Goal: Task Accomplishment & Management: Use online tool/utility

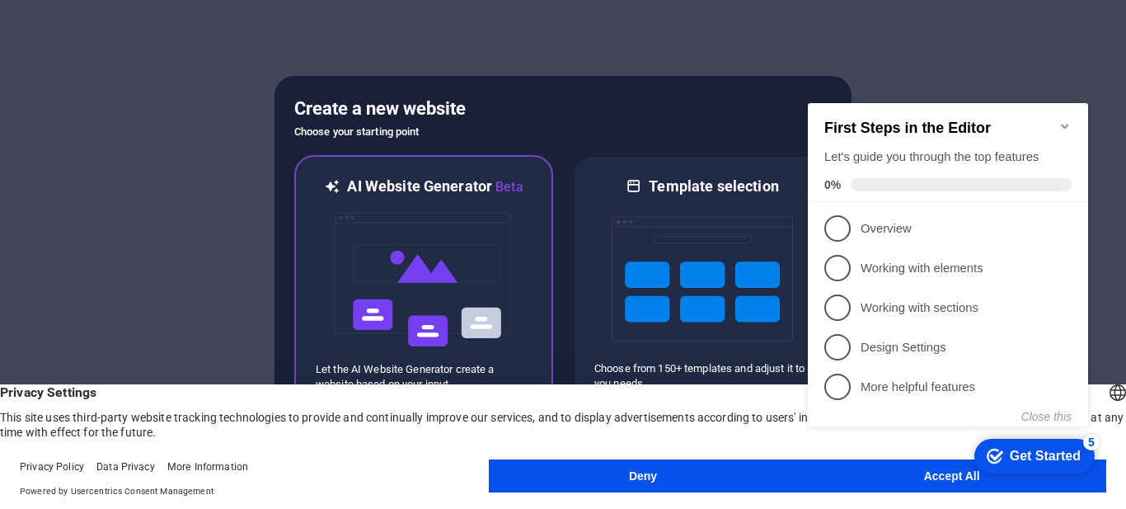
click at [515, 284] on div at bounding box center [424, 279] width 216 height 165
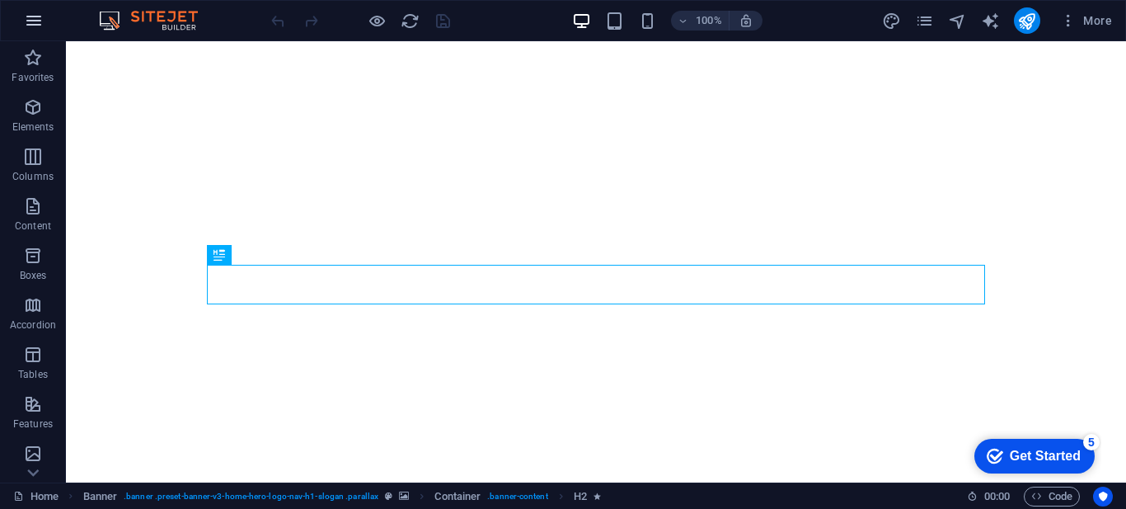
click at [47, 17] on button "button" at bounding box center [34, 21] width 40 height 40
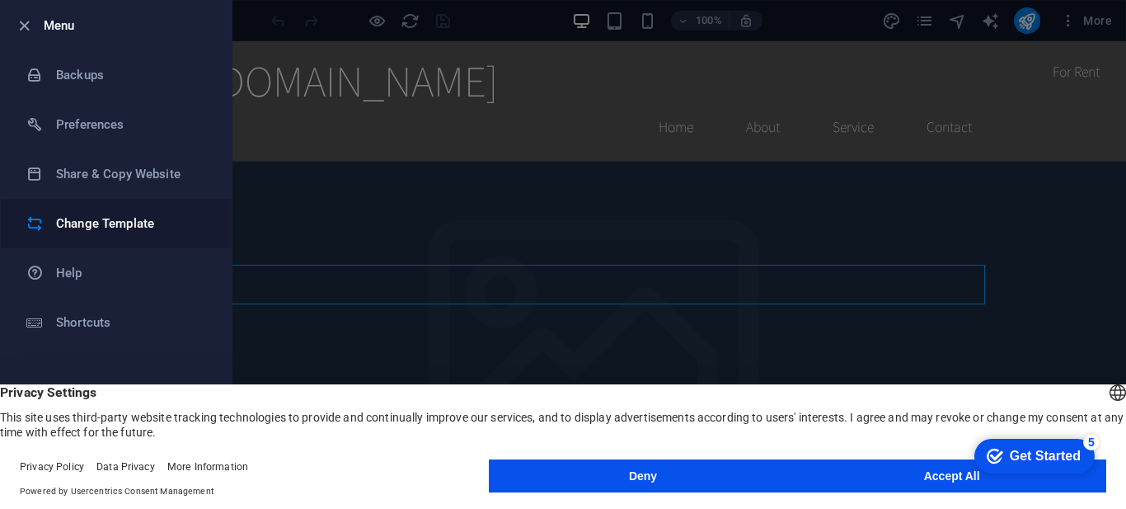
click at [116, 223] on h6 "Change Template" at bounding box center [132, 223] width 152 height 20
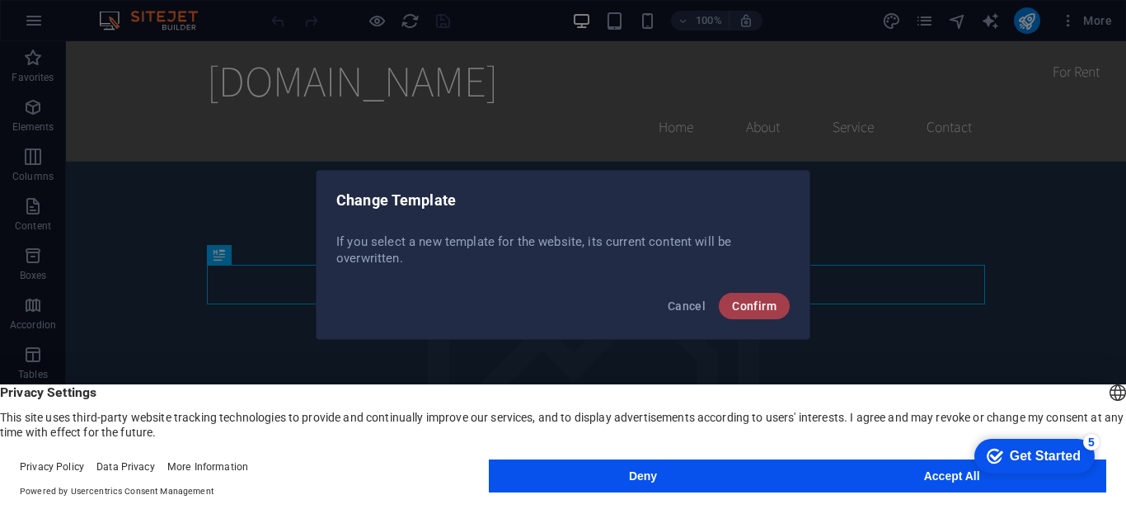
click at [742, 316] on button "Confirm" at bounding box center [754, 306] width 71 height 26
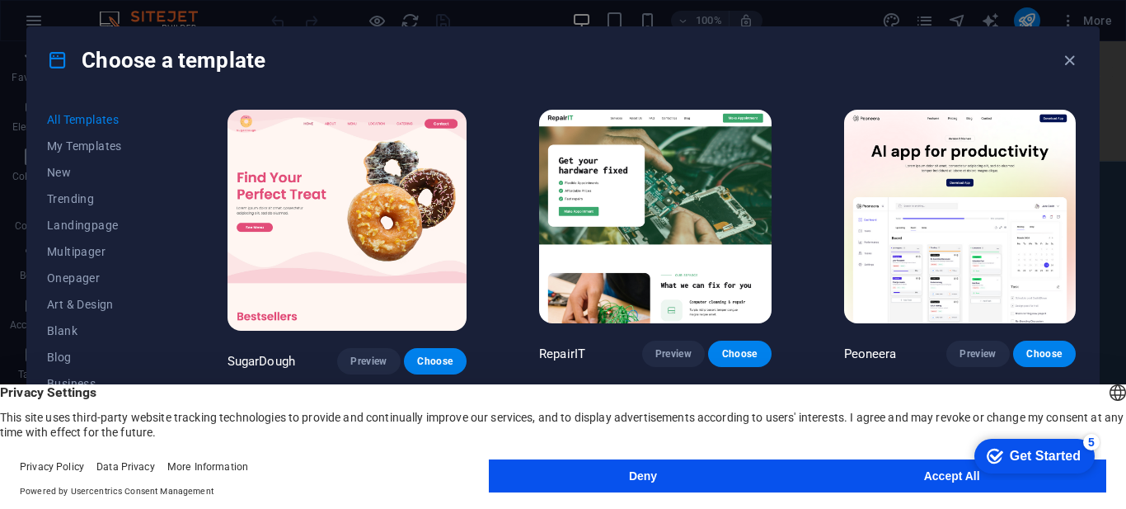
click at [919, 480] on button "Accept All" at bounding box center [951, 475] width 309 height 33
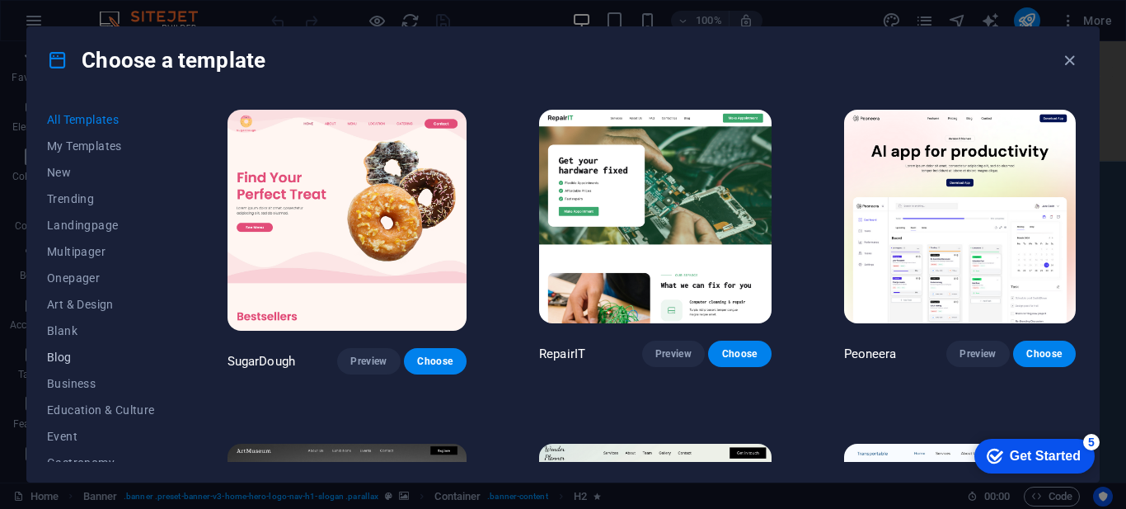
click at [74, 359] on span "Blog" at bounding box center [101, 356] width 108 height 13
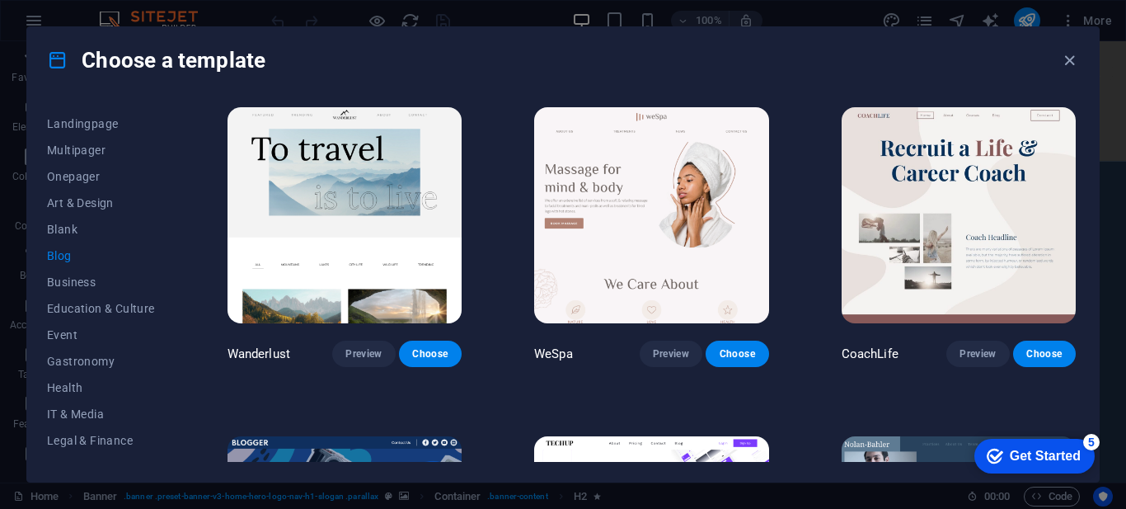
scroll to position [1001, 0]
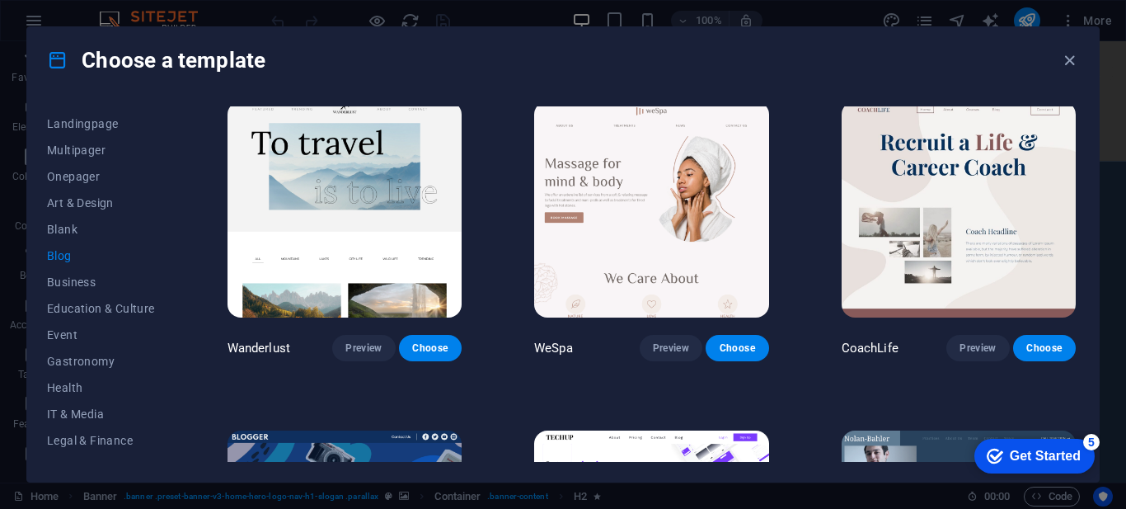
click at [171, 377] on div "All Templates My Templates New Trending Landingpage Multipager Onepager Art & D…" at bounding box center [111, 283] width 128 height 355
click at [179, 387] on div "All Templates My Templates New Trending Landingpage Multipager Onepager Art & D…" at bounding box center [562, 287] width 1071 height 388
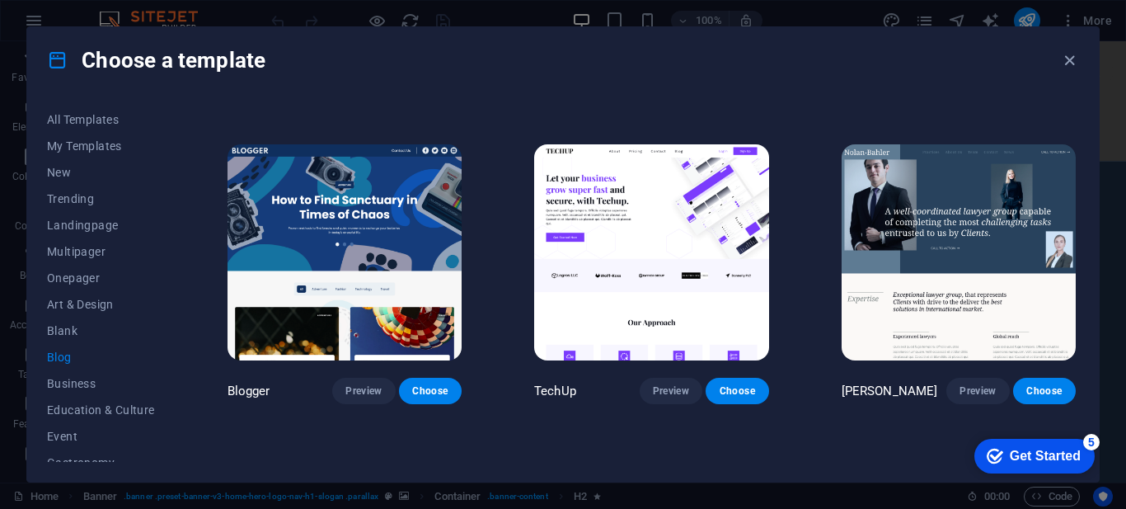
scroll to position [1283, 0]
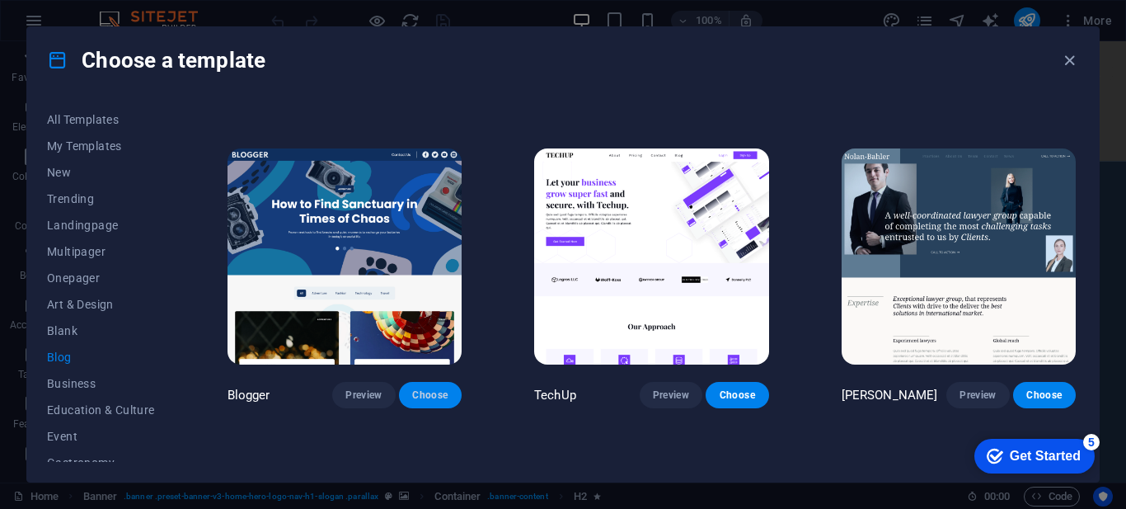
click at [434, 389] on span "Choose" at bounding box center [430, 394] width 36 height 13
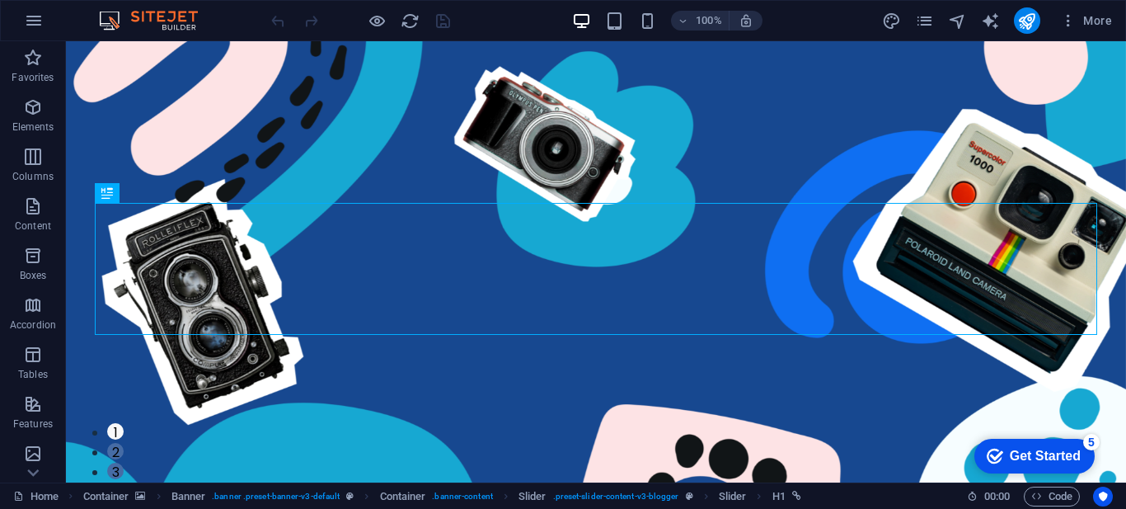
click at [186, 19] on img at bounding box center [157, 21] width 124 height 20
click at [179, 36] on div "100% More" at bounding box center [563, 21] width 1124 height 40
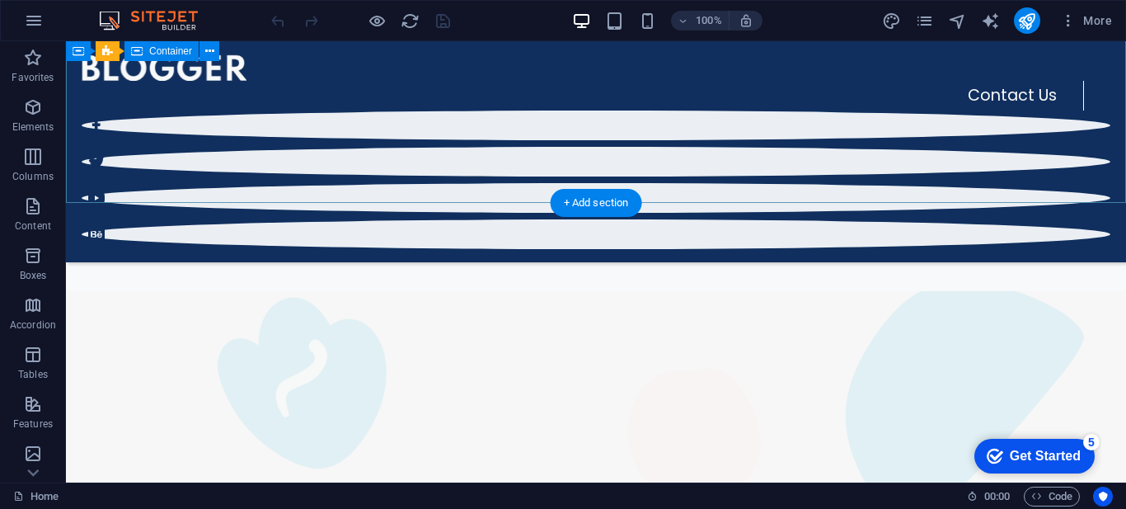
scroll to position [297, 0]
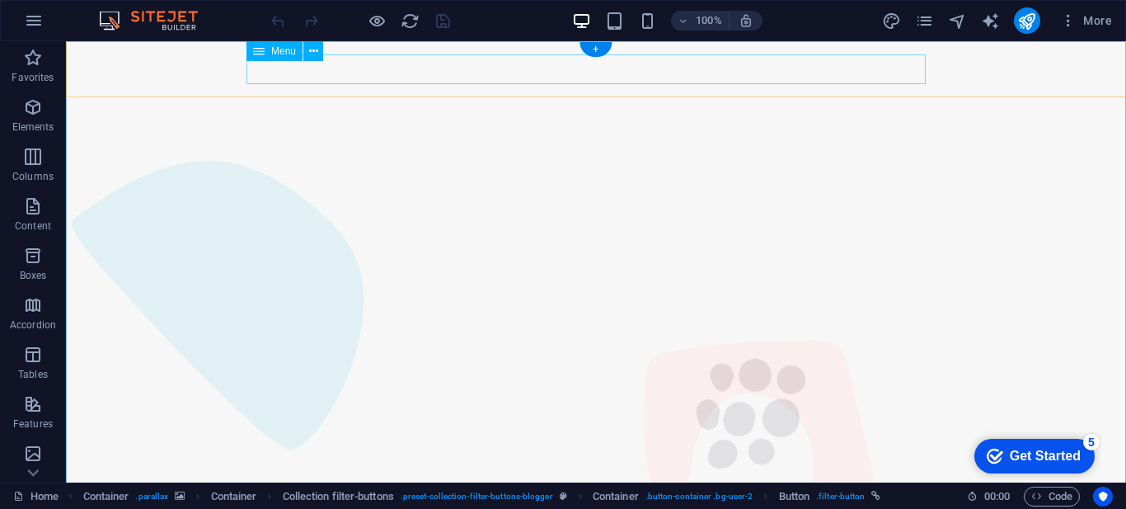
scroll to position [0, 0]
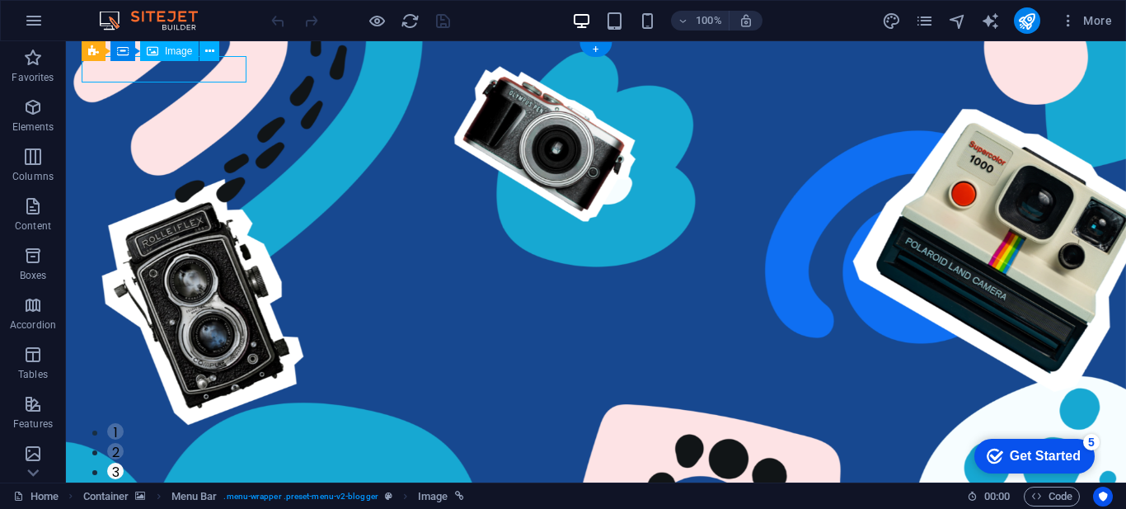
click at [202, 72] on div "Drag here to replace the existing content. Press “Ctrl” if you want to create a…" at bounding box center [596, 261] width 1060 height 441
select select "px"
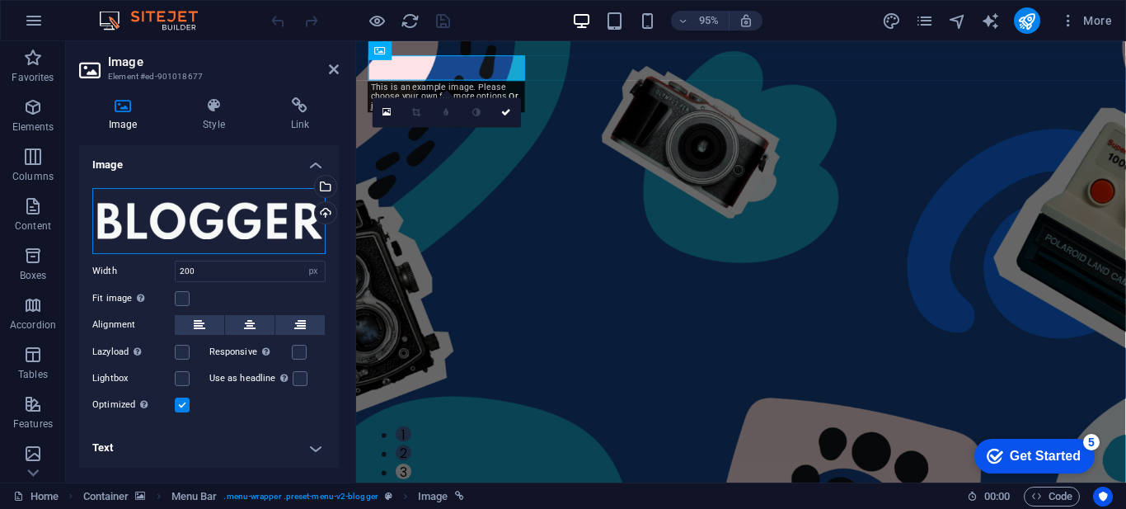
click at [232, 218] on div "Drag files here, click to choose files or select files from Files or our free s…" at bounding box center [208, 221] width 233 height 66
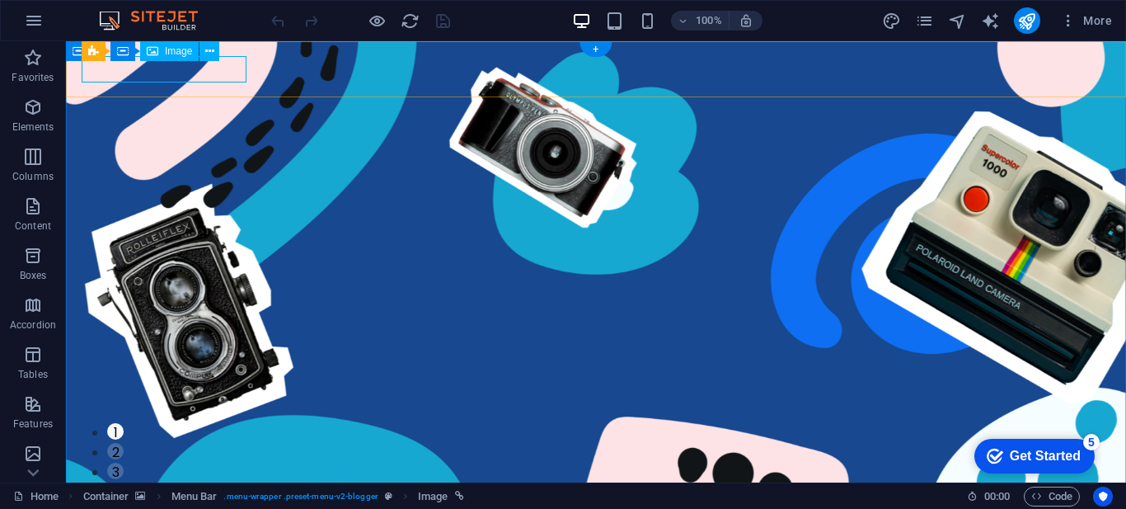
select select "px"
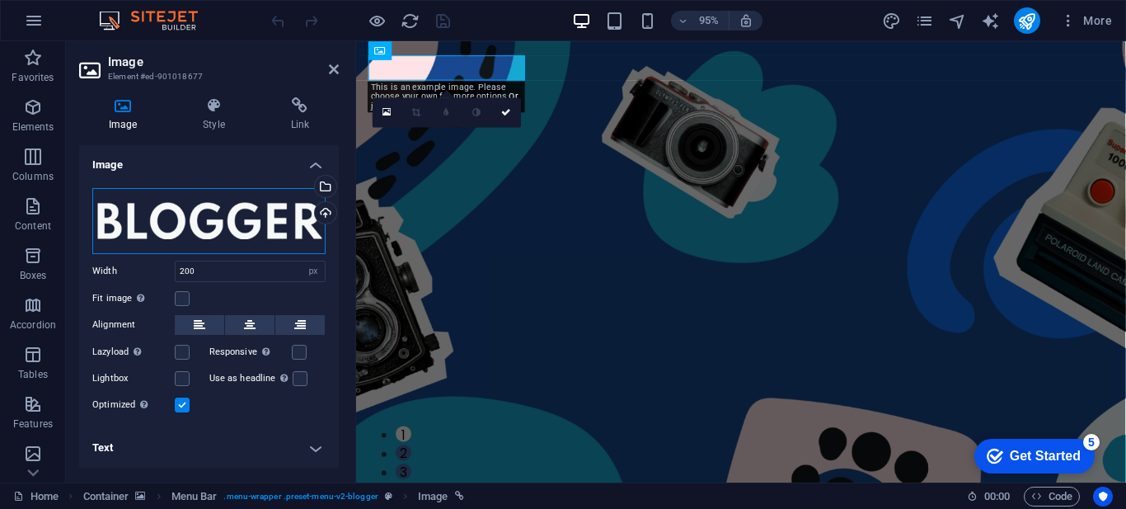
click at [209, 232] on div "Drag files here, click to choose files or select files from Files or our free s…" at bounding box center [208, 221] width 233 height 66
